Goal: Find contact information: Obtain details needed to contact an individual or organization

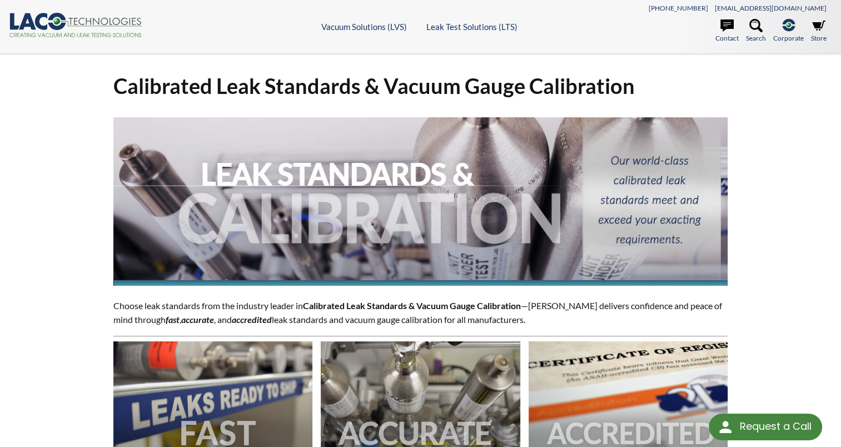
select select "Language Translate Widget"
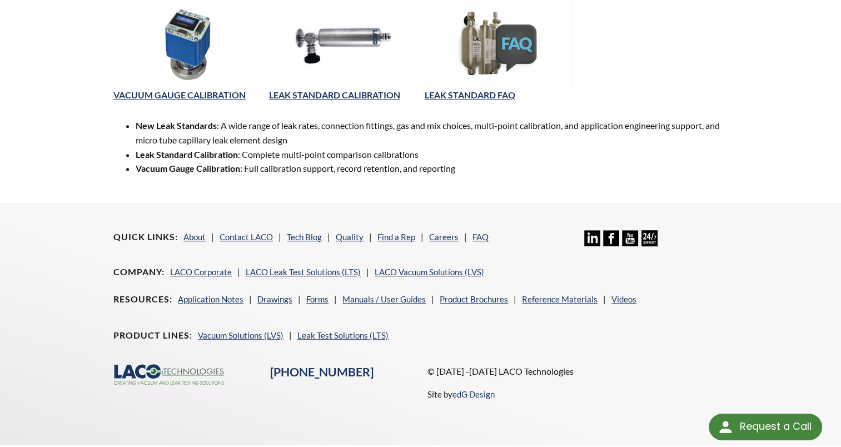
scroll to position [643, 0]
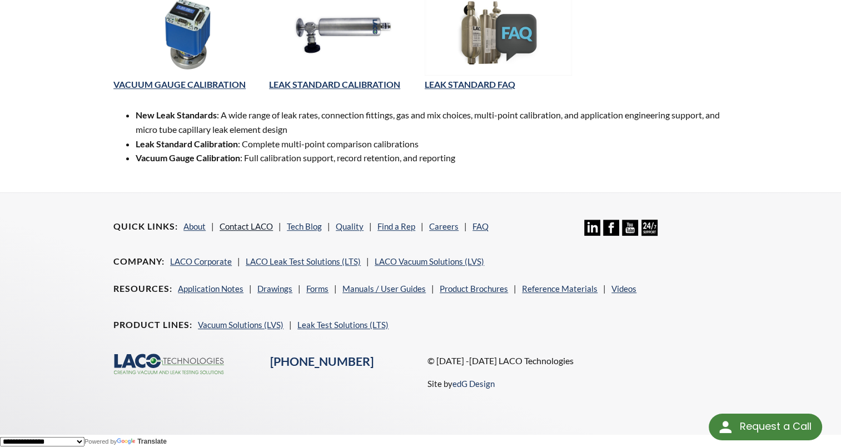
click at [248, 224] on link "Contact LACO" at bounding box center [246, 226] width 53 height 10
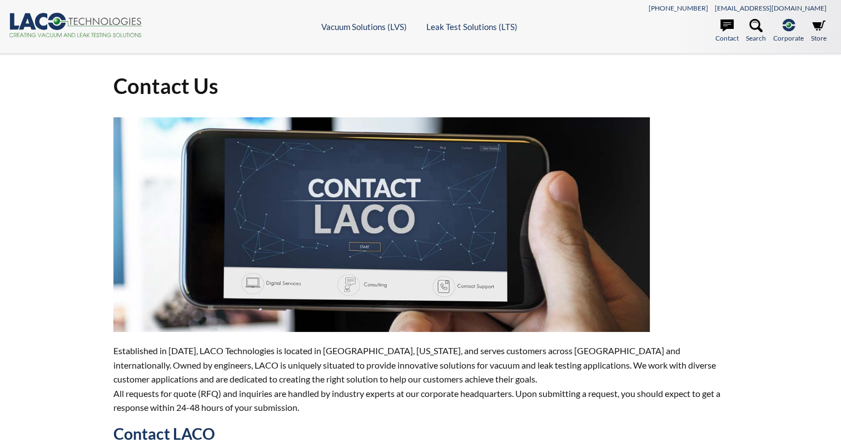
select select "Language Translate Widget"
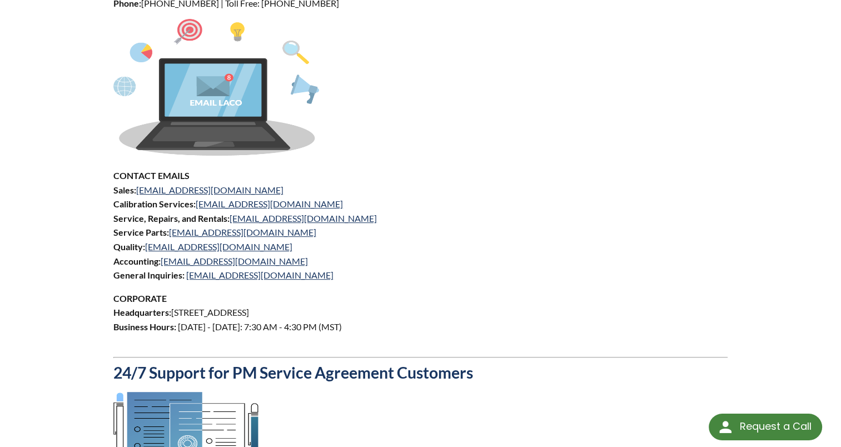
scroll to position [500, 0]
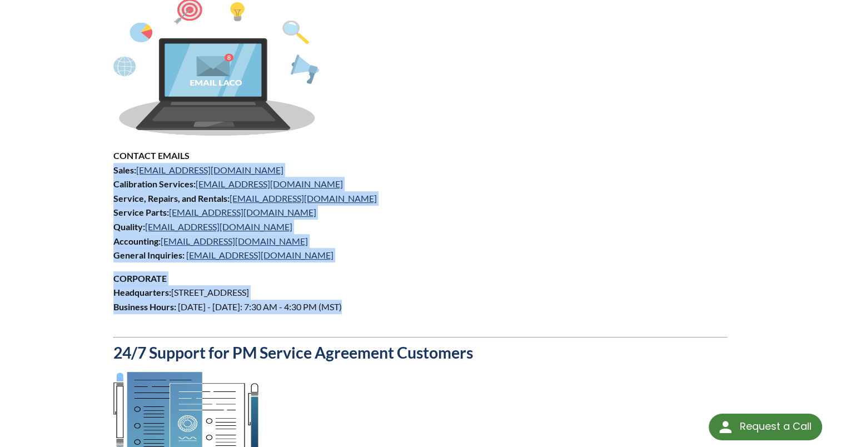
drag, startPoint x: 114, startPoint y: 168, endPoint x: 355, endPoint y: 305, distance: 277.2
click at [355, 305] on div "Established in 1975, LACO Technologies is located in Salt Lake City, Utah, and …" at bounding box center [420, 170] width 614 height 1107
copy div "Sales: sales@lacotech.com Calibration Services: calibrations@lacotech.com Servi…"
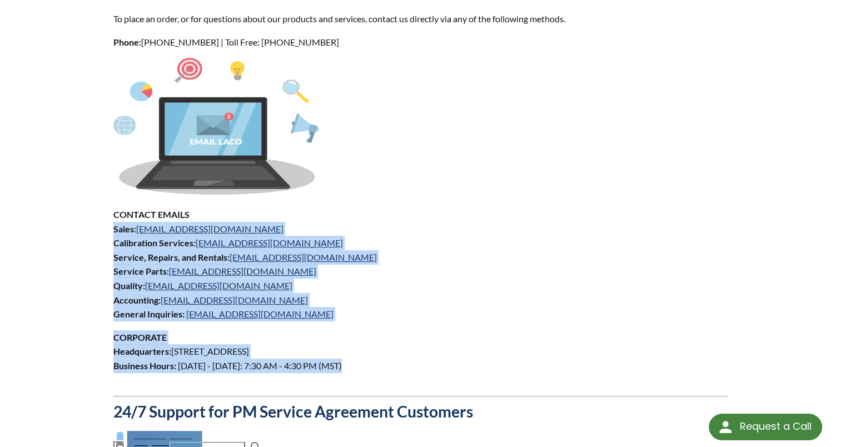
scroll to position [389, 0]
